Goal: Task Accomplishment & Management: Use online tool/utility

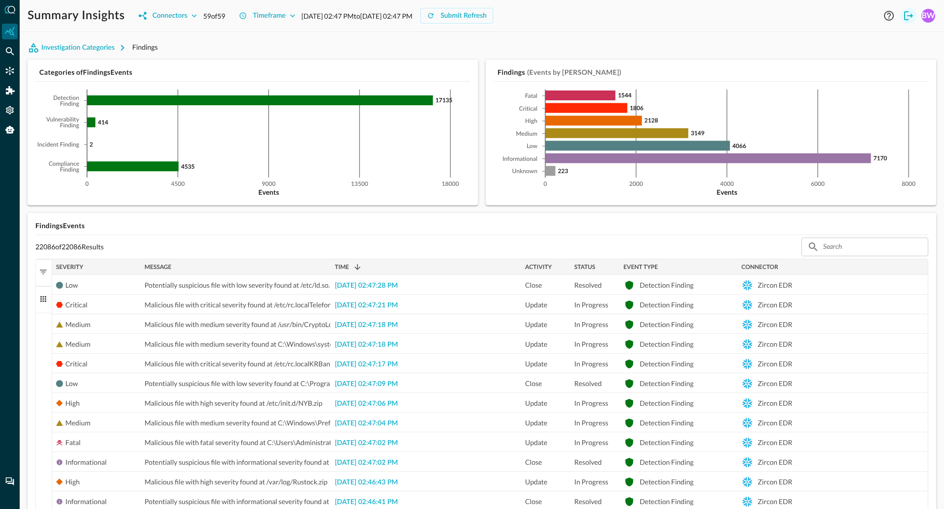
click at [910, 15] on icon "Logout" at bounding box center [908, 15] width 9 height 9
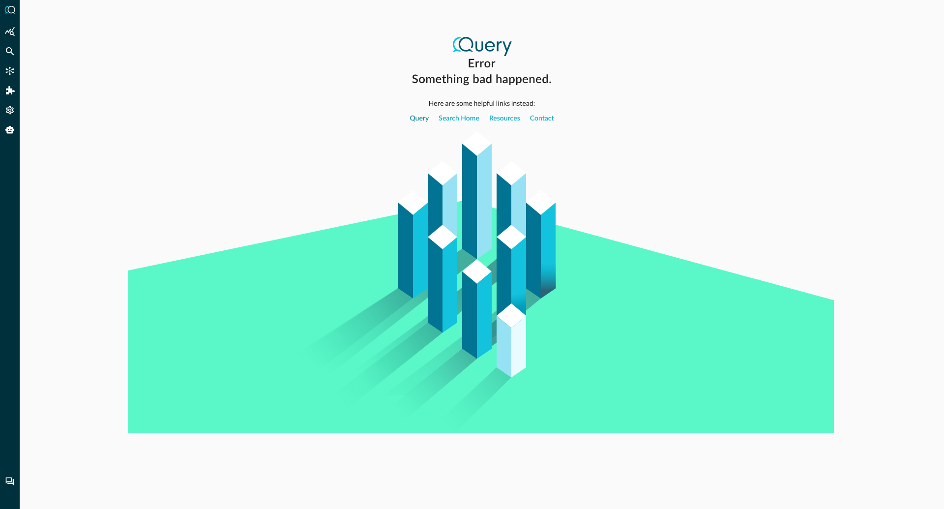
click at [420, 121] on link "Query" at bounding box center [419, 118] width 19 height 21
